Goal: Use online tool/utility: Use online tool/utility

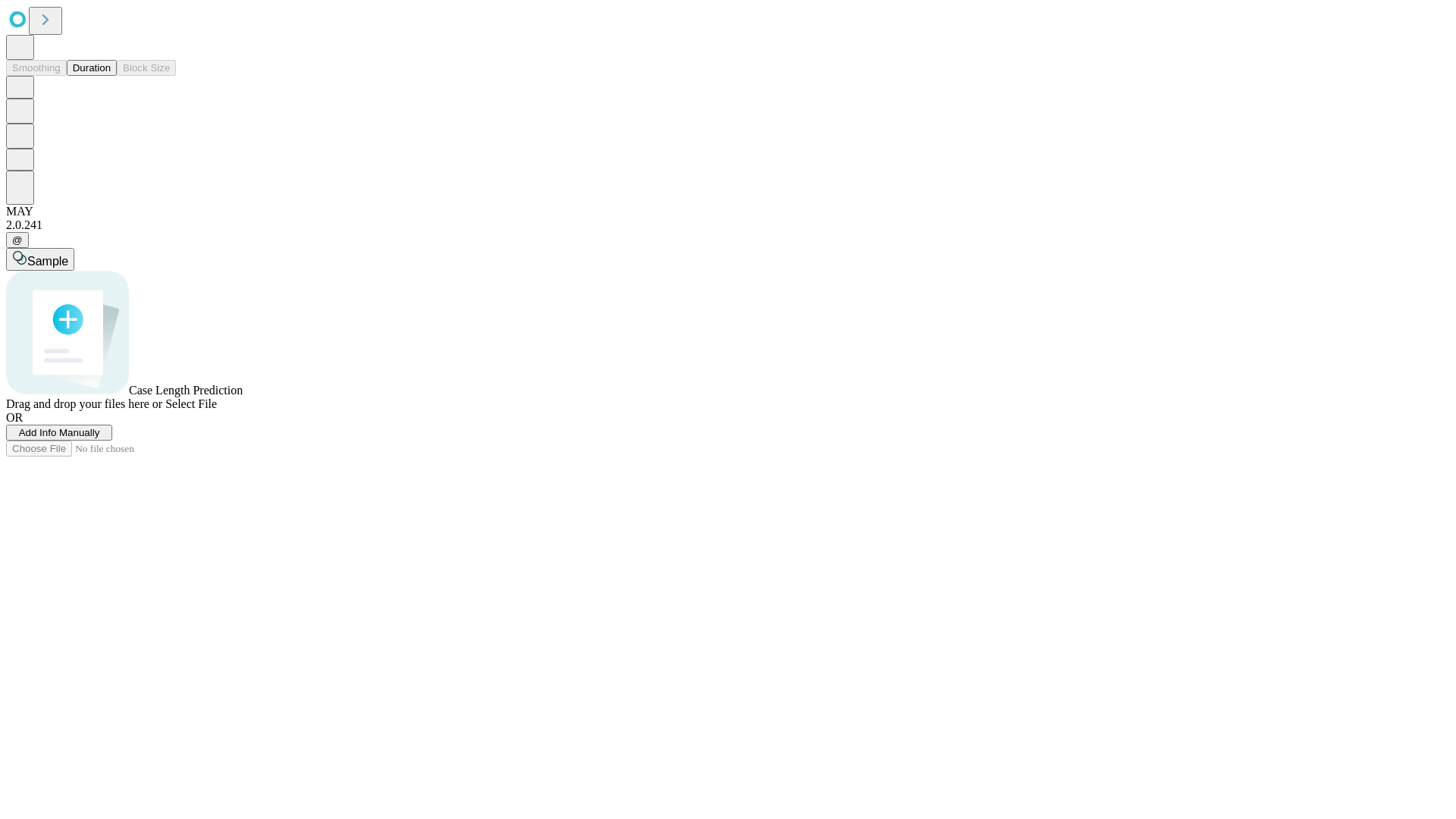
click at [111, 76] on button "Duration" at bounding box center [92, 68] width 50 height 16
click at [100, 438] on span "Add Info Manually" at bounding box center [60, 432] width 81 height 12
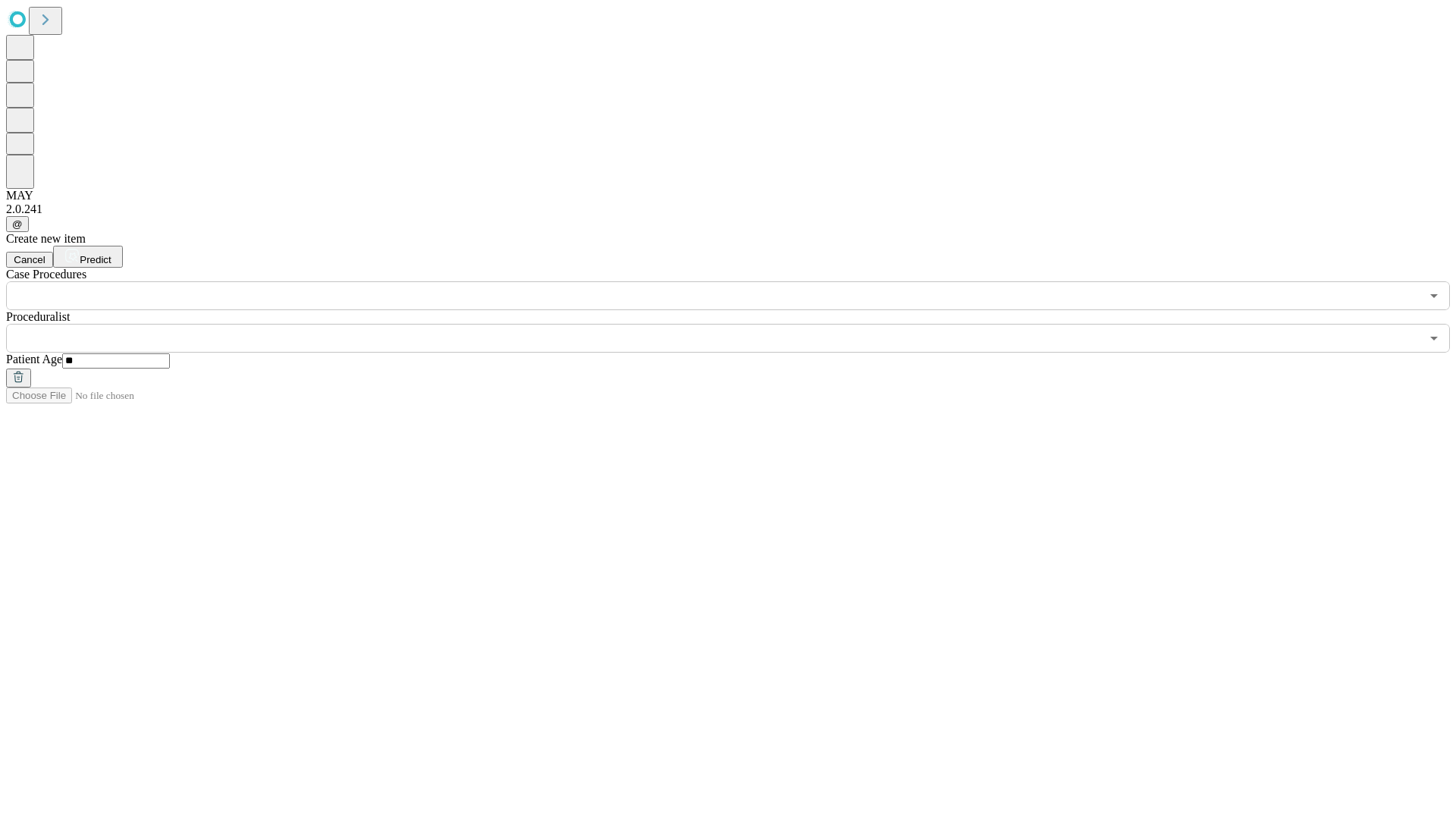
type input "**"
click at [739, 324] on input "text" at bounding box center [712, 338] width 1414 height 29
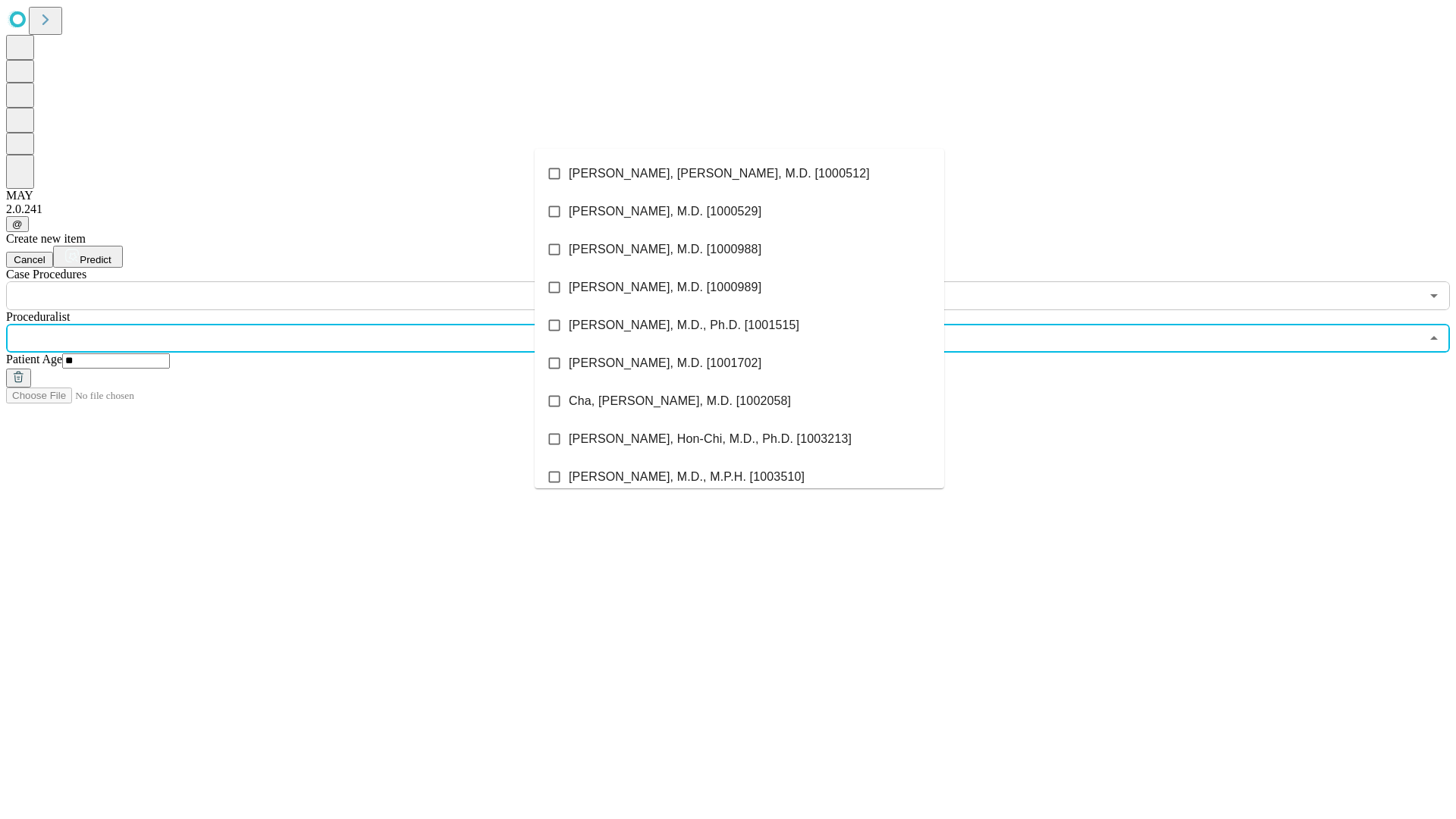
click at [740, 173] on li "[PERSON_NAME], [PERSON_NAME], M.D. [1000512]" at bounding box center [739, 173] width 409 height 38
click at [319, 281] on input "text" at bounding box center [712, 296] width 1414 height 29
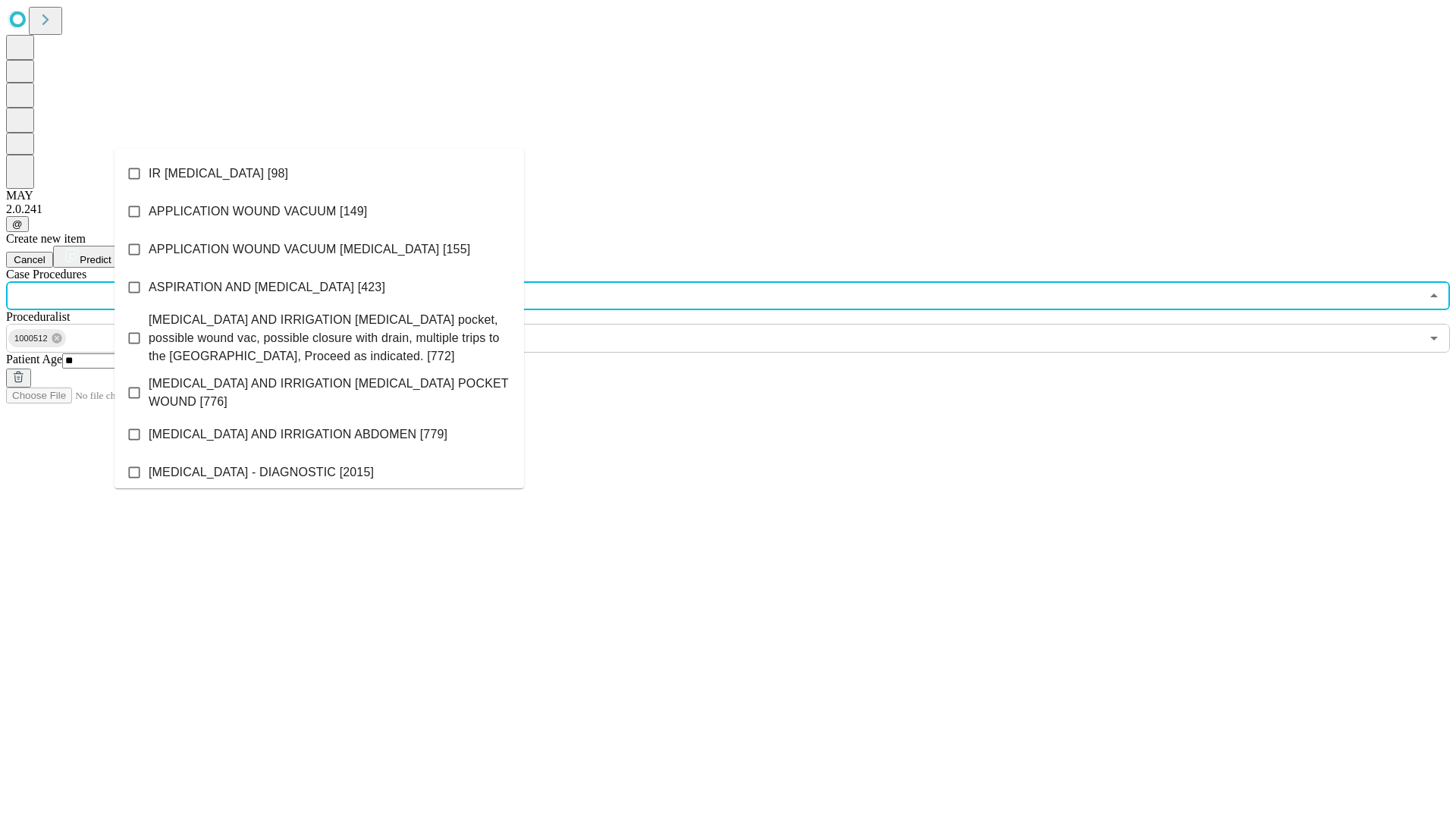
click at [319, 173] on li "IR [MEDICAL_DATA] [98]" at bounding box center [319, 173] width 409 height 38
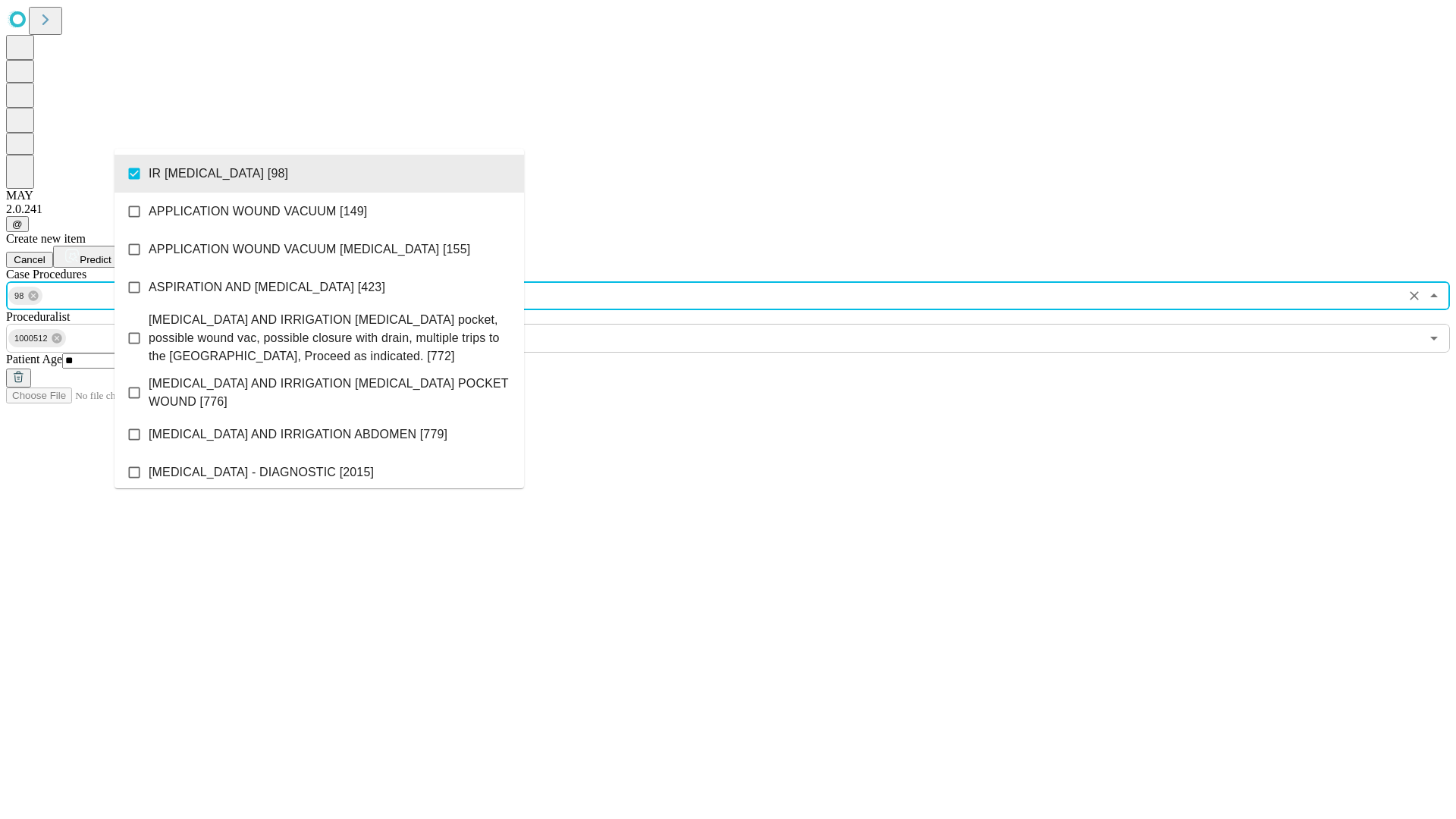
click at [111, 254] on span "Predict" at bounding box center [95, 260] width 31 height 12
